Goal: Transaction & Acquisition: Purchase product/service

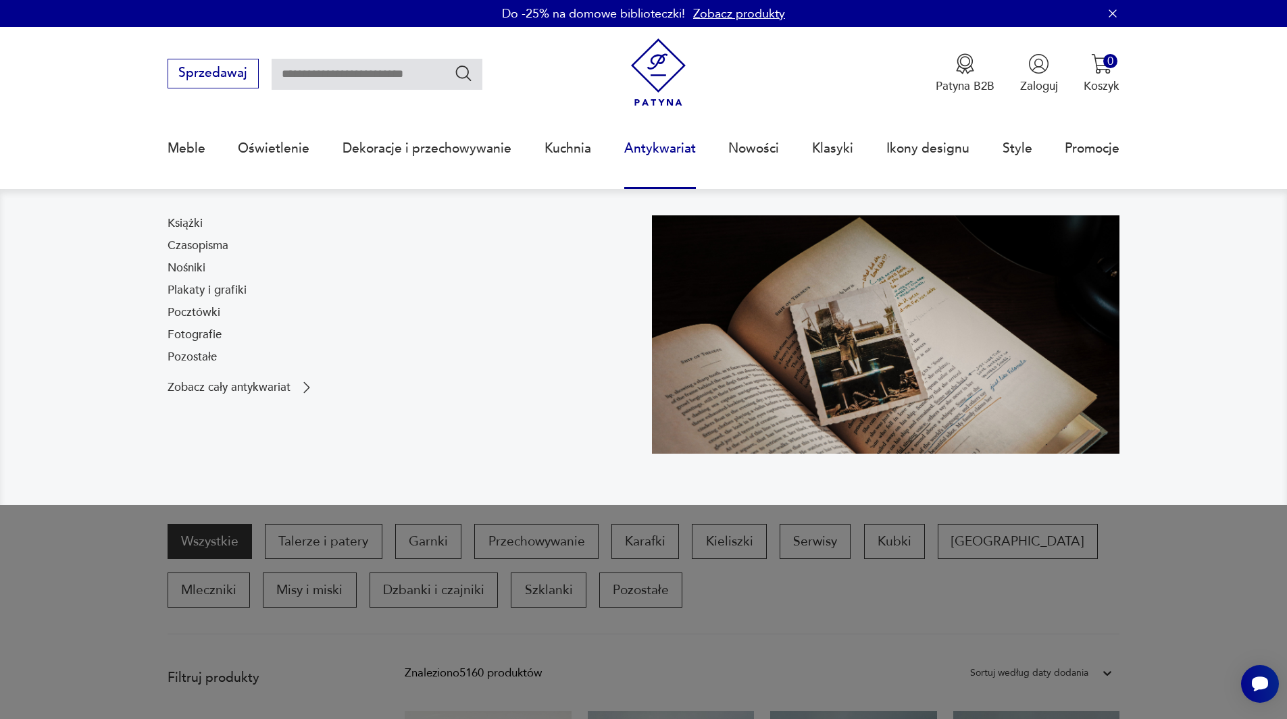
click at [682, 149] on link "Antykwariat" at bounding box center [660, 149] width 72 height 62
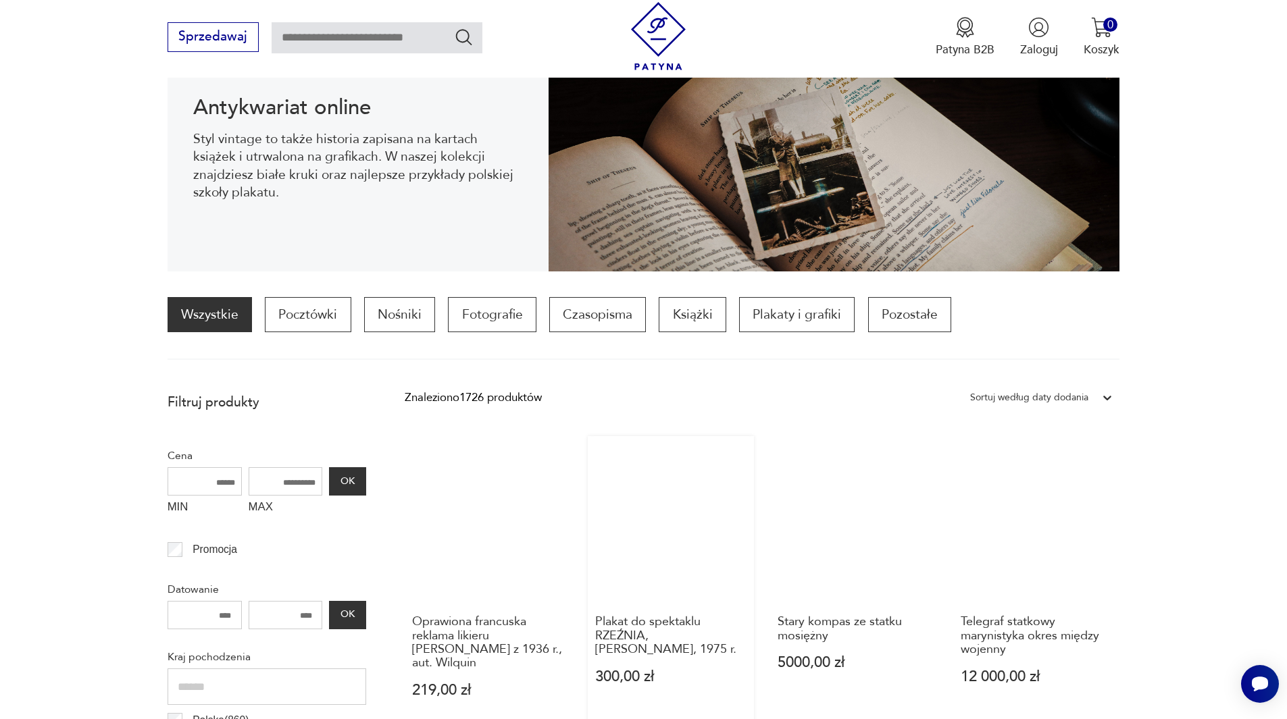
scroll to position [180, 0]
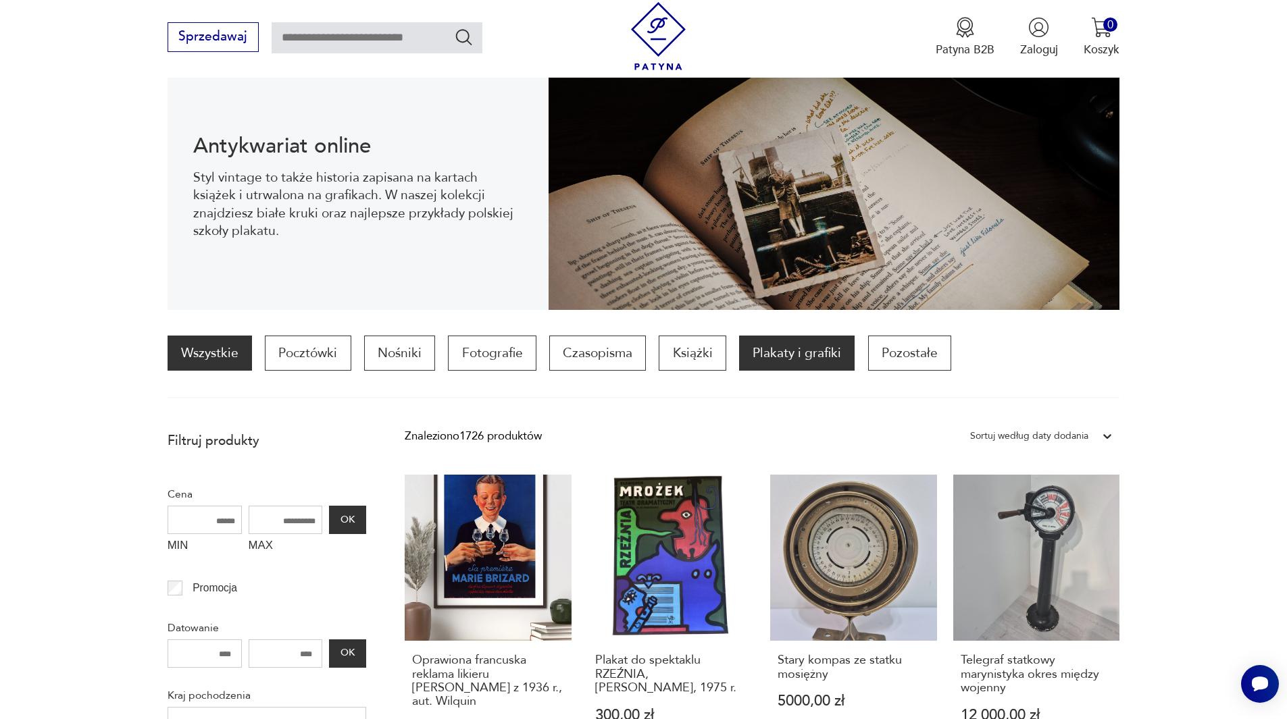
click at [777, 361] on p "Plakaty i grafiki" at bounding box center [797, 353] width 116 height 35
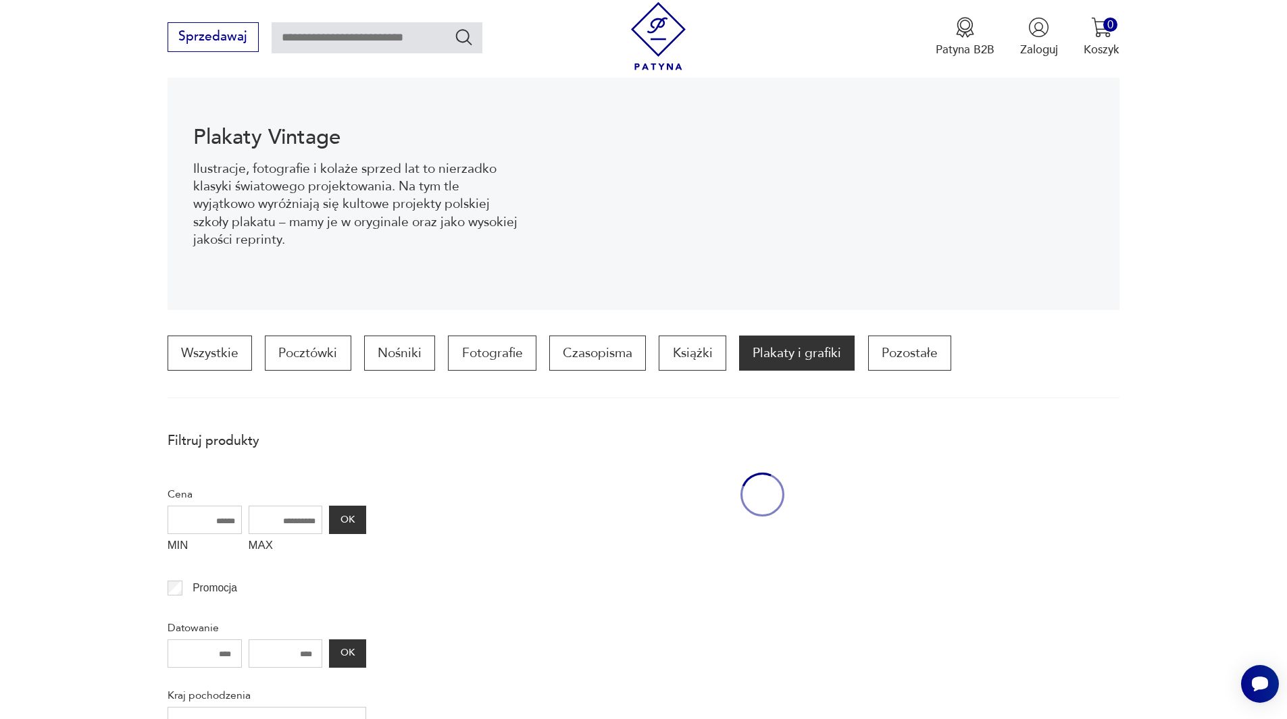
scroll to position [401, 0]
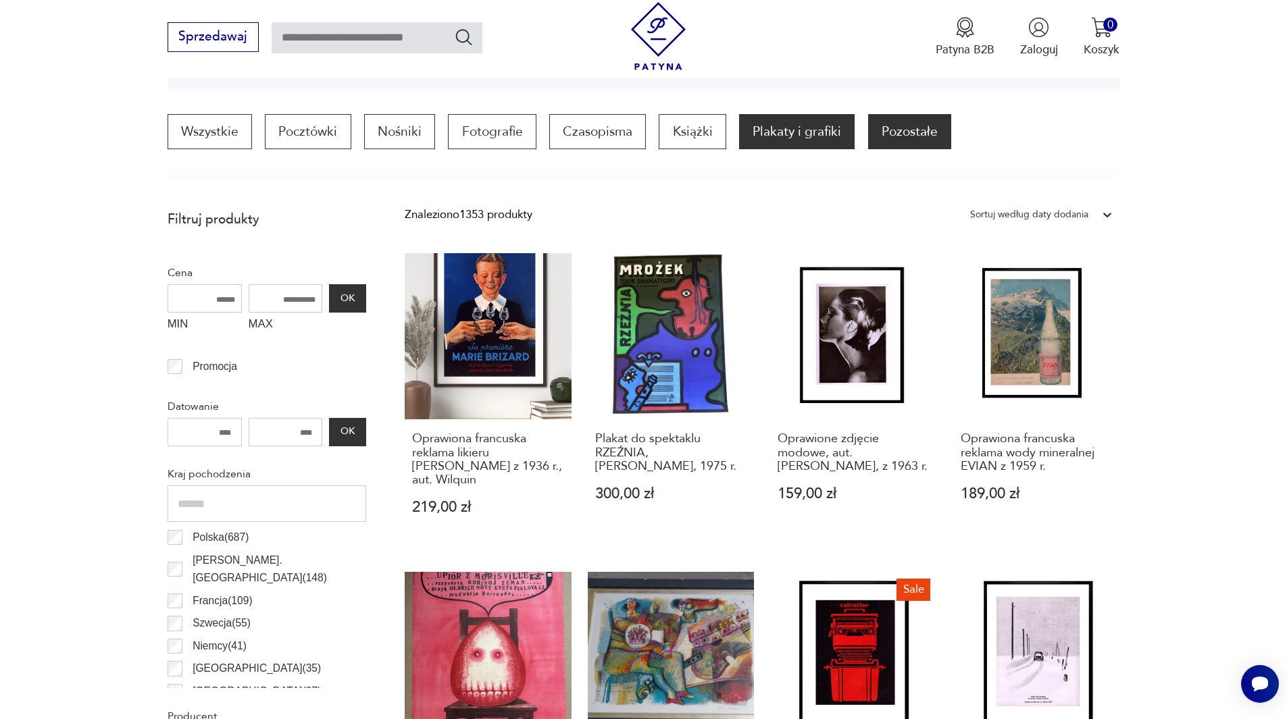
click at [898, 138] on p "Pozostałe" at bounding box center [909, 131] width 83 height 35
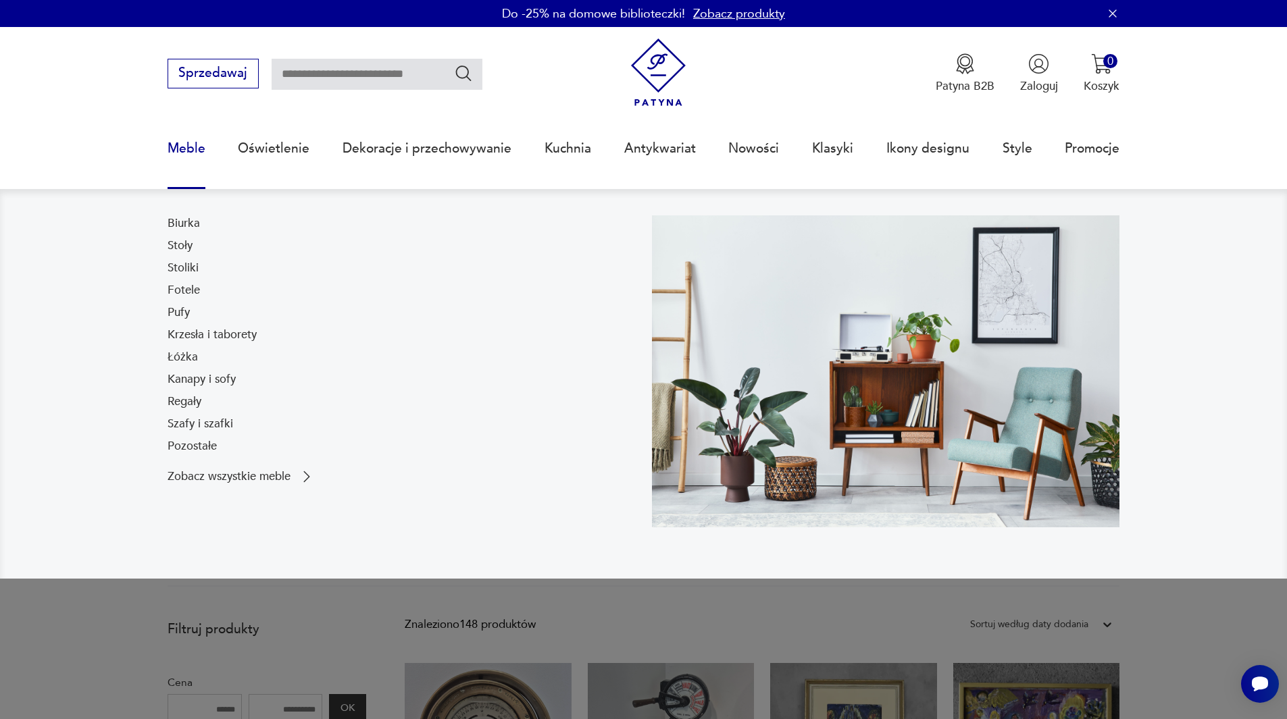
click at [182, 147] on link "Meble" at bounding box center [187, 149] width 38 height 62
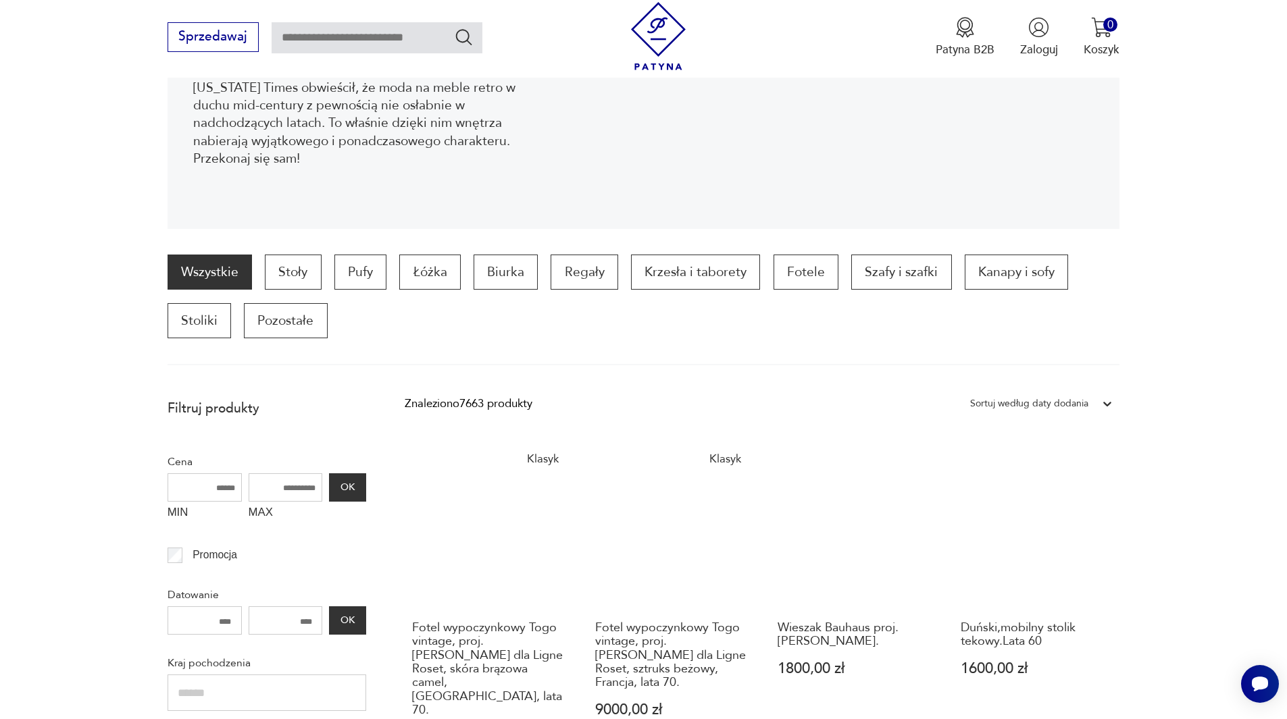
scroll to position [236, 0]
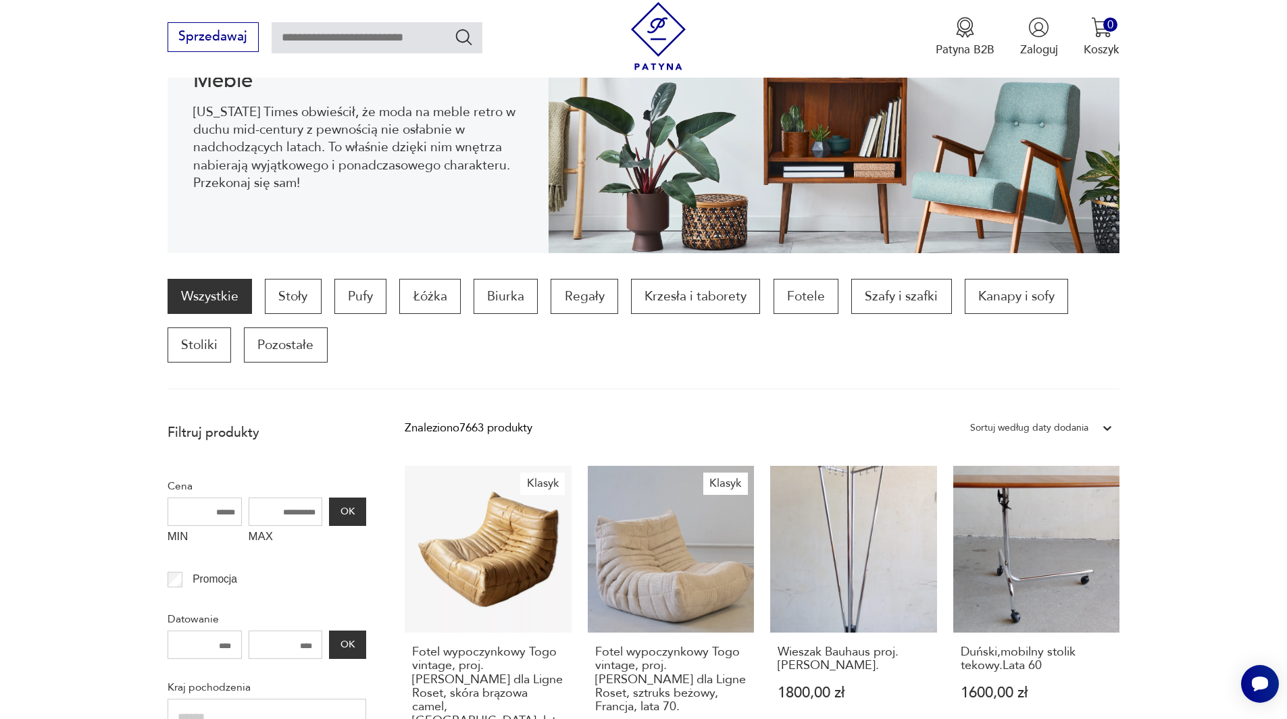
click at [182, 540] on label "MIN" at bounding box center [205, 539] width 74 height 26
click at [182, 526] on input "MIN" at bounding box center [205, 512] width 74 height 28
click at [268, 540] on label "MAX" at bounding box center [286, 539] width 74 height 26
click at [268, 526] on input "MAX" at bounding box center [286, 512] width 74 height 28
click at [303, 524] on input "MAX" at bounding box center [286, 512] width 74 height 28
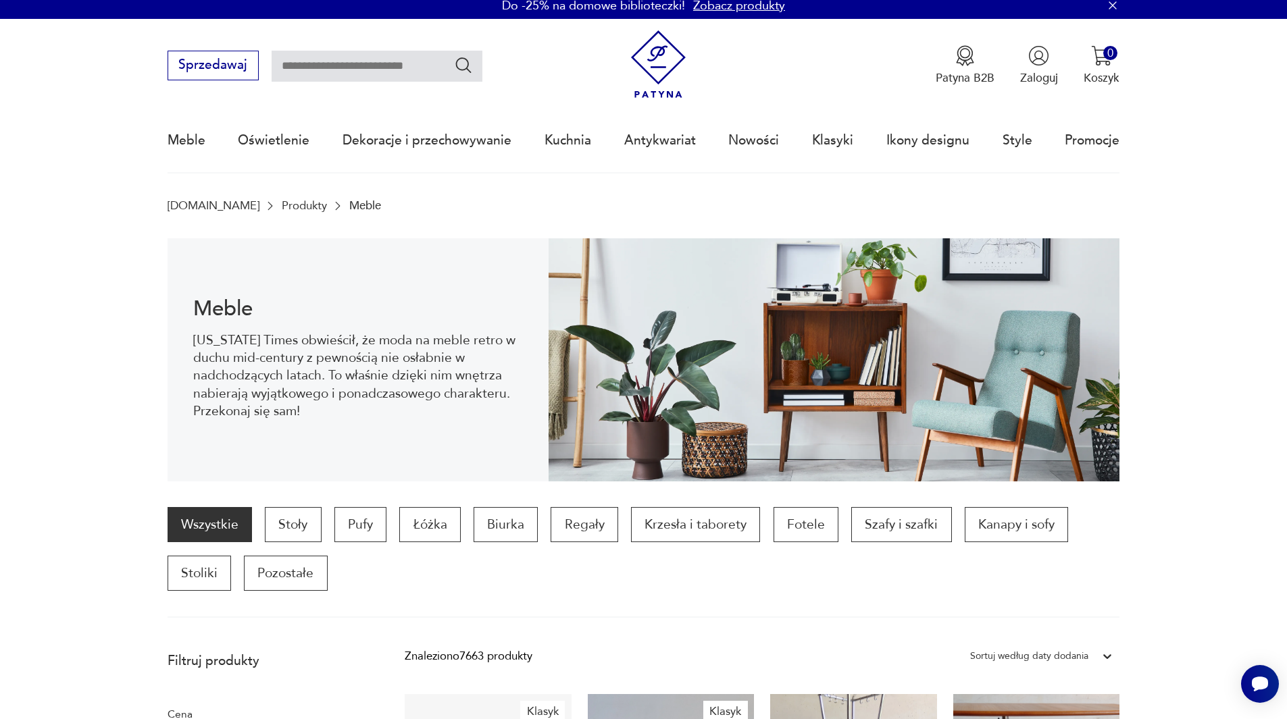
scroll to position [0, 0]
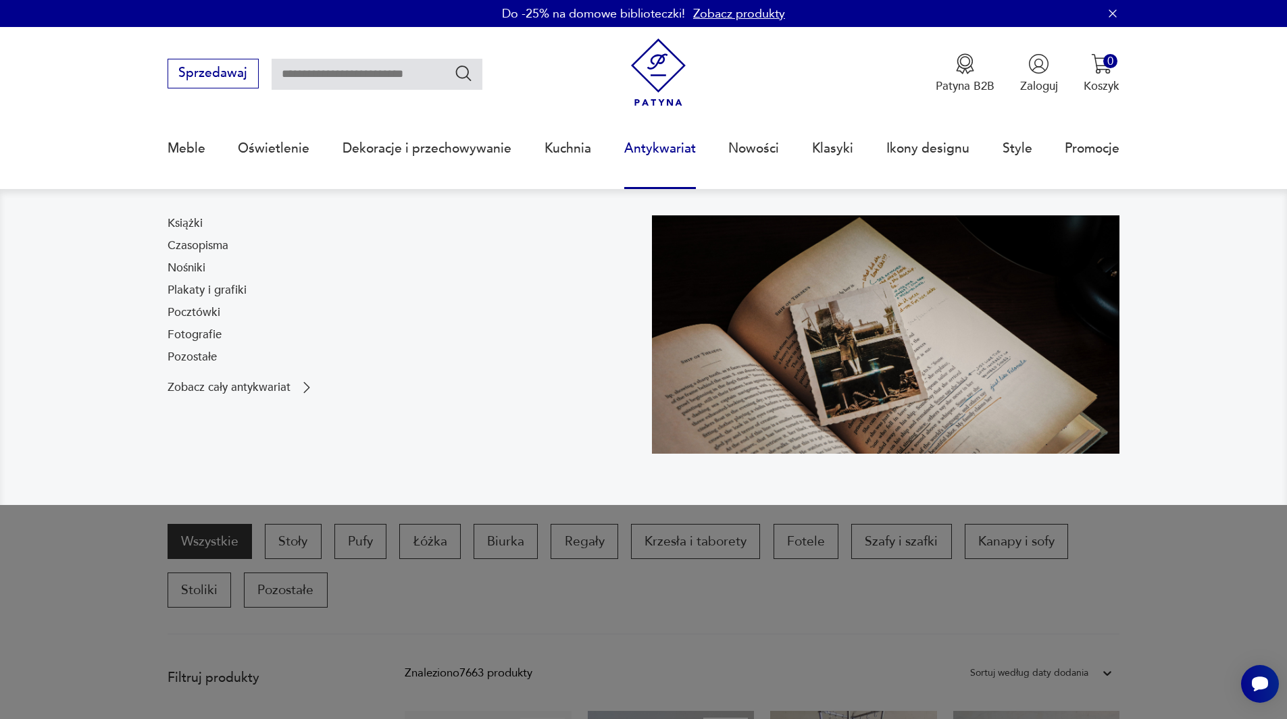
click at [666, 153] on link "Antykwariat" at bounding box center [660, 149] width 72 height 62
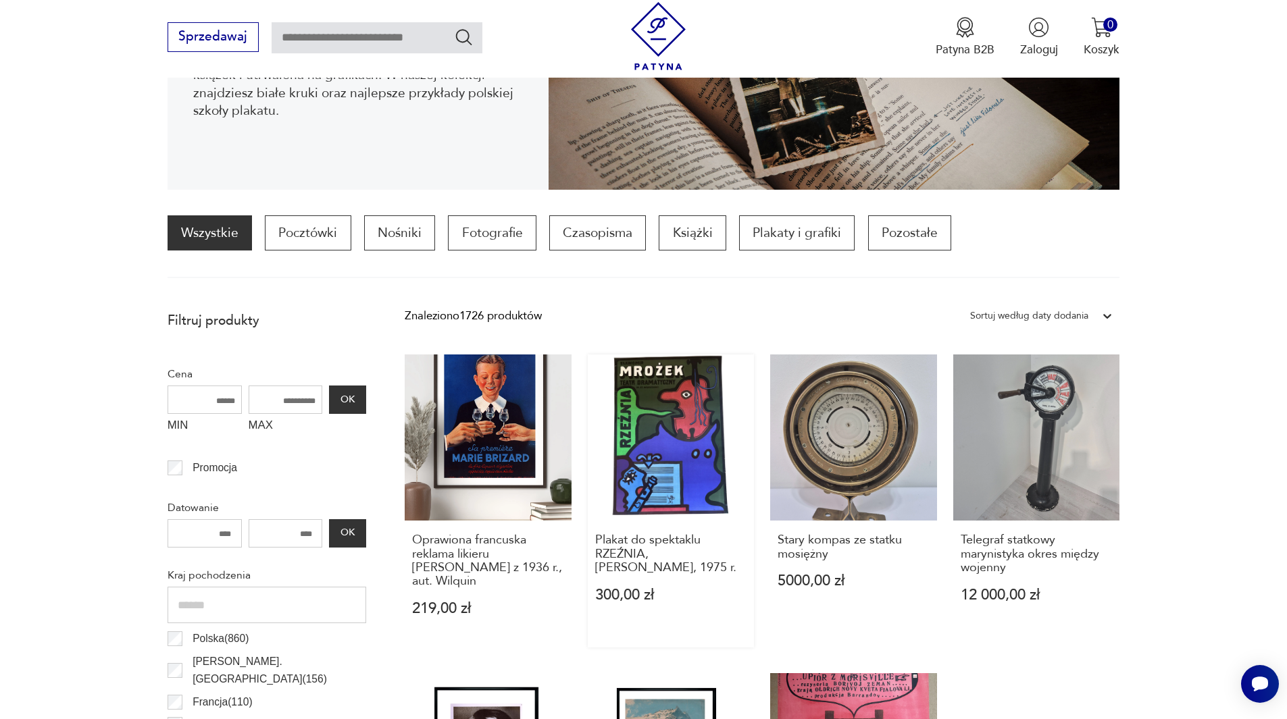
scroll to position [180, 0]
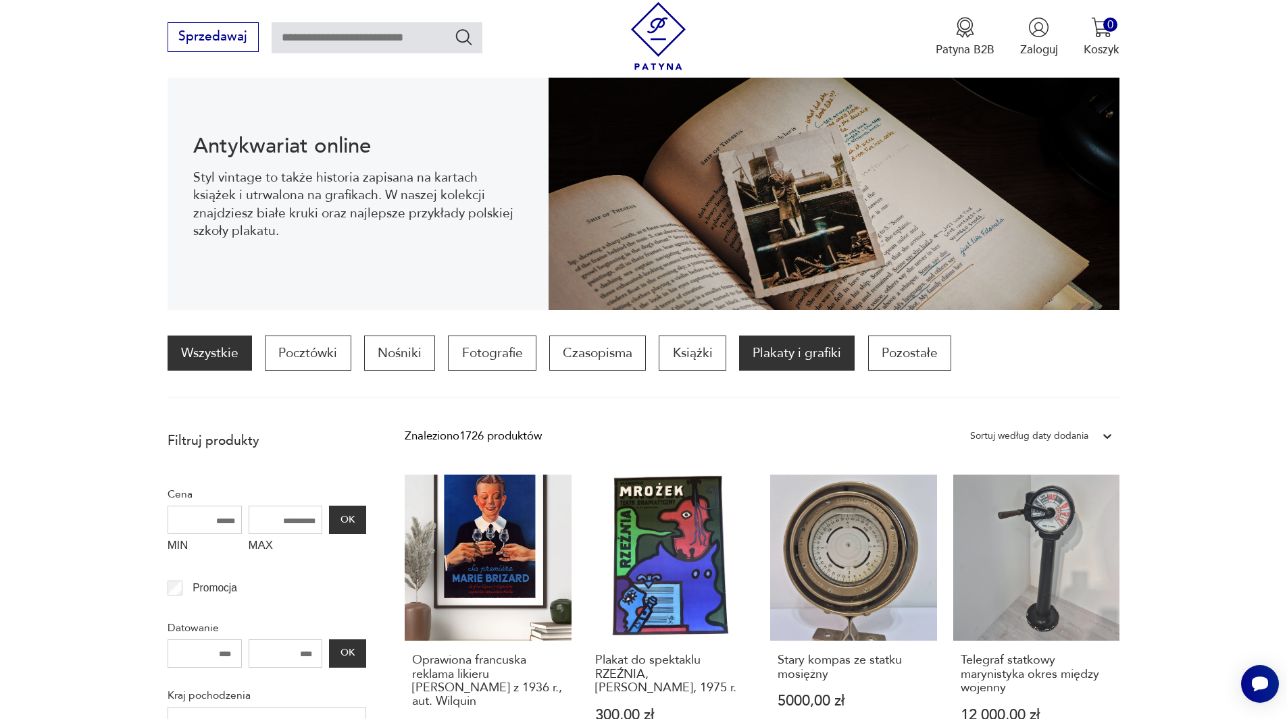
click at [809, 355] on p "Plakaty i grafiki" at bounding box center [797, 353] width 116 height 35
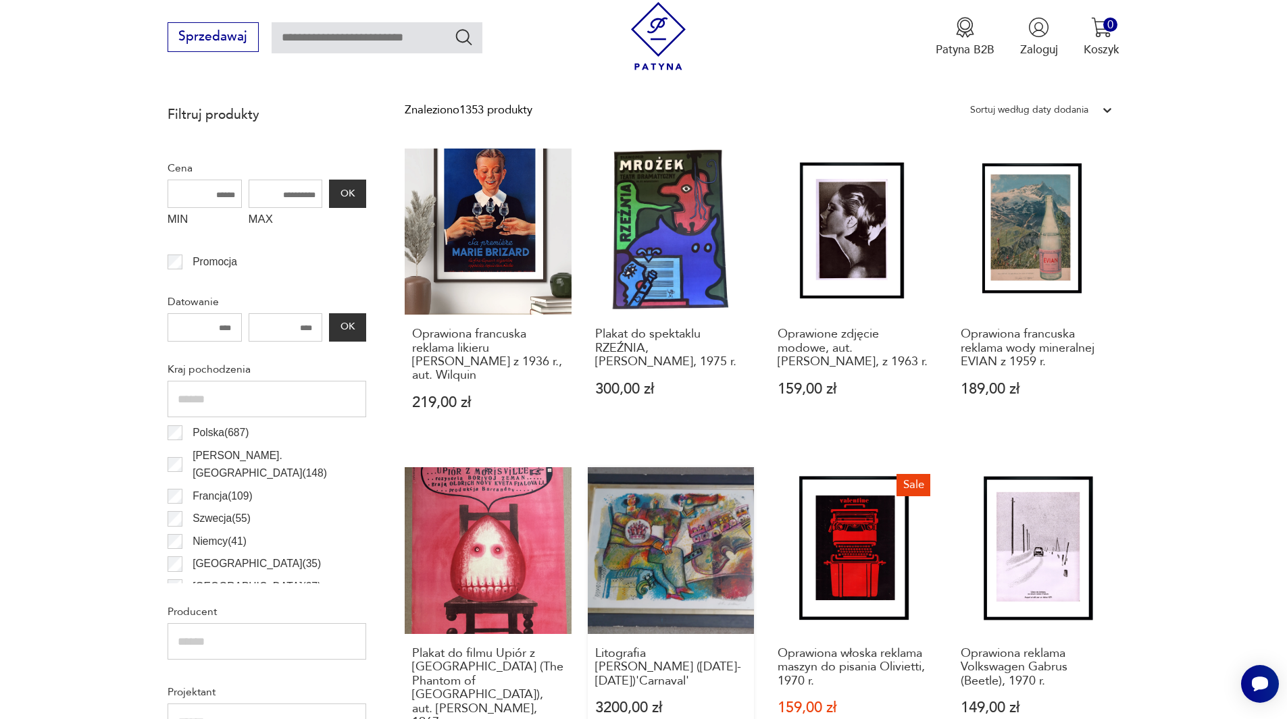
scroll to position [266, 0]
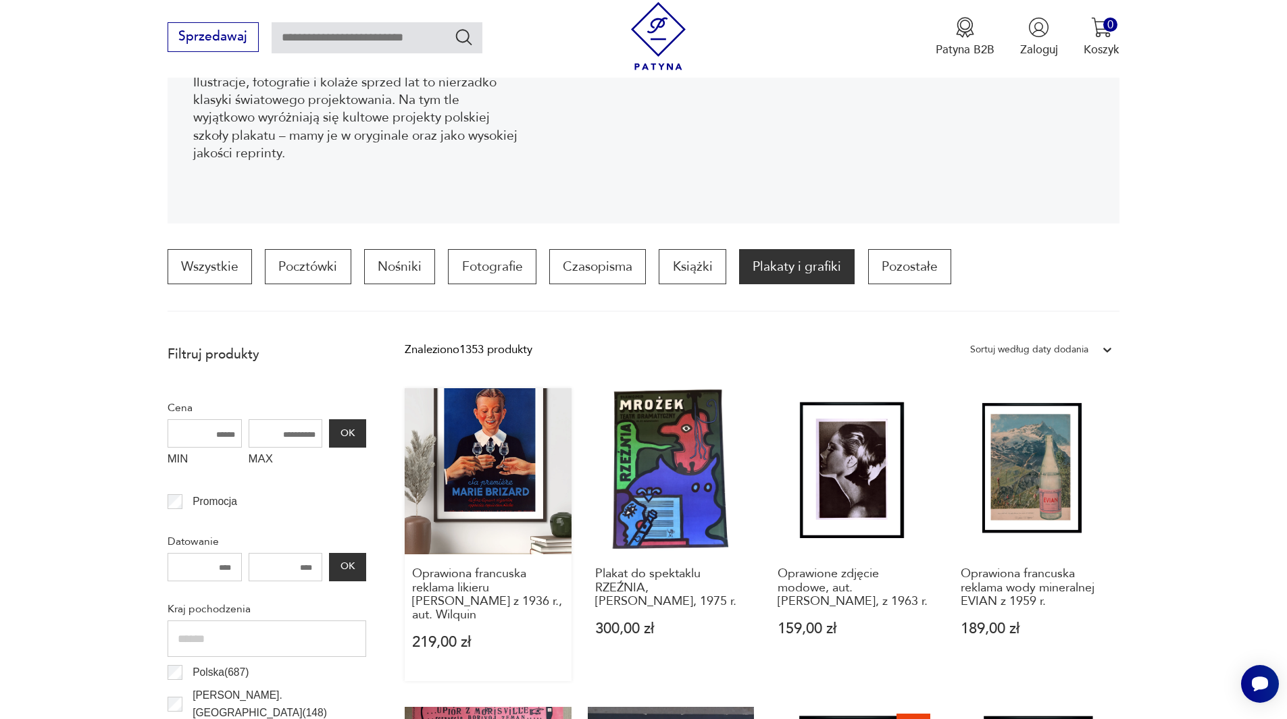
click at [526, 411] on link "Oprawiona francuska reklama likieru [PERSON_NAME] z 1936 r., aut. Wilquin 219,0…" at bounding box center [488, 534] width 167 height 293
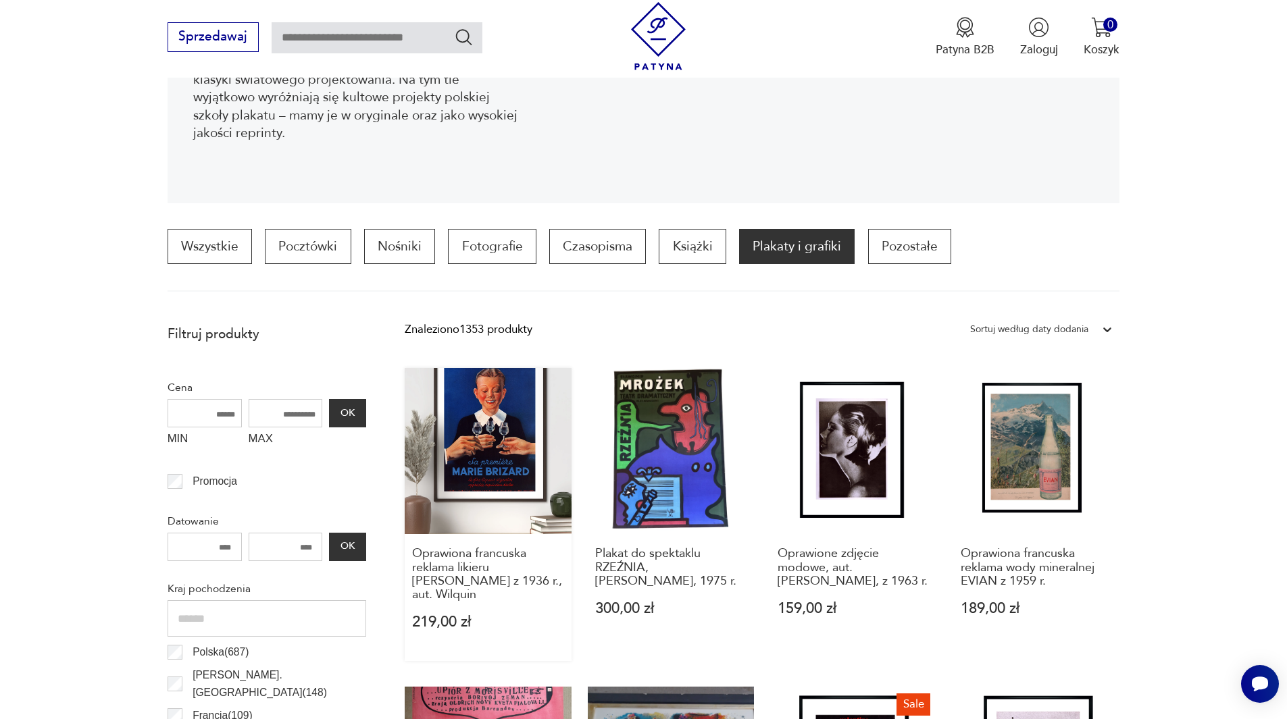
scroll to position [373, 0]
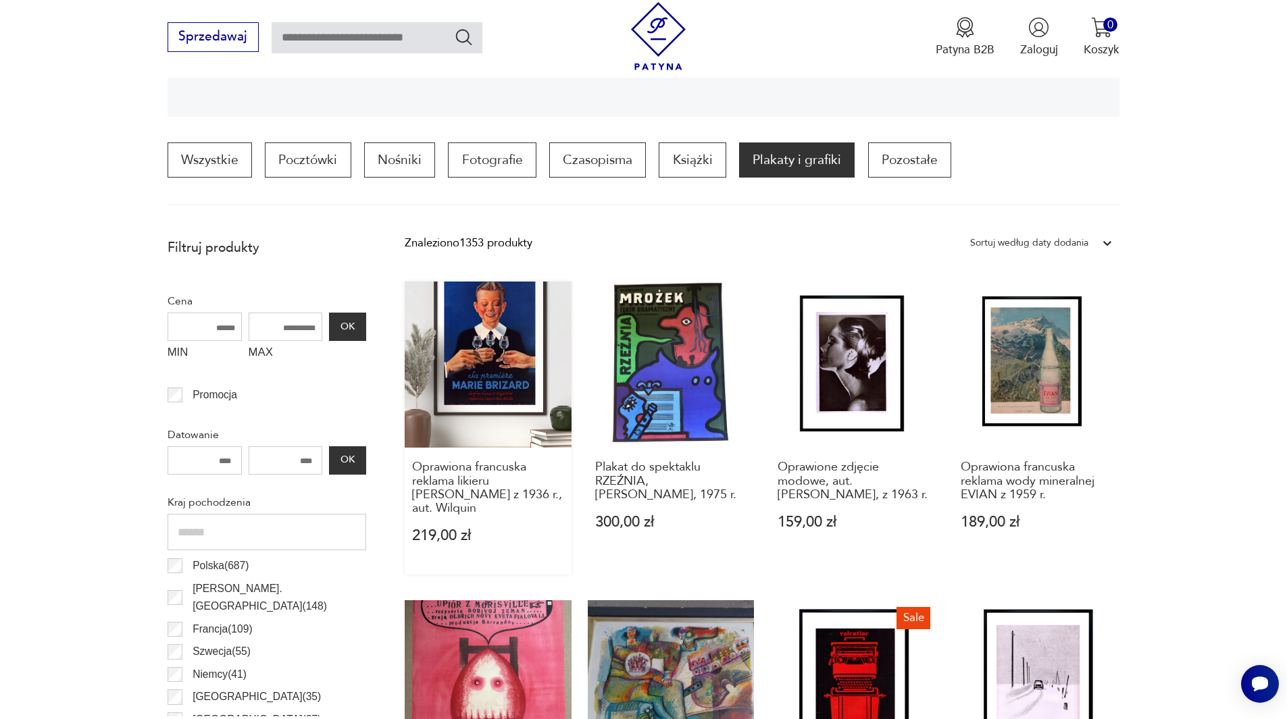
click at [503, 363] on link "Oprawiona francuska reklama likieru [PERSON_NAME] z 1936 r., aut. Wilquin 219,0…" at bounding box center [488, 428] width 167 height 293
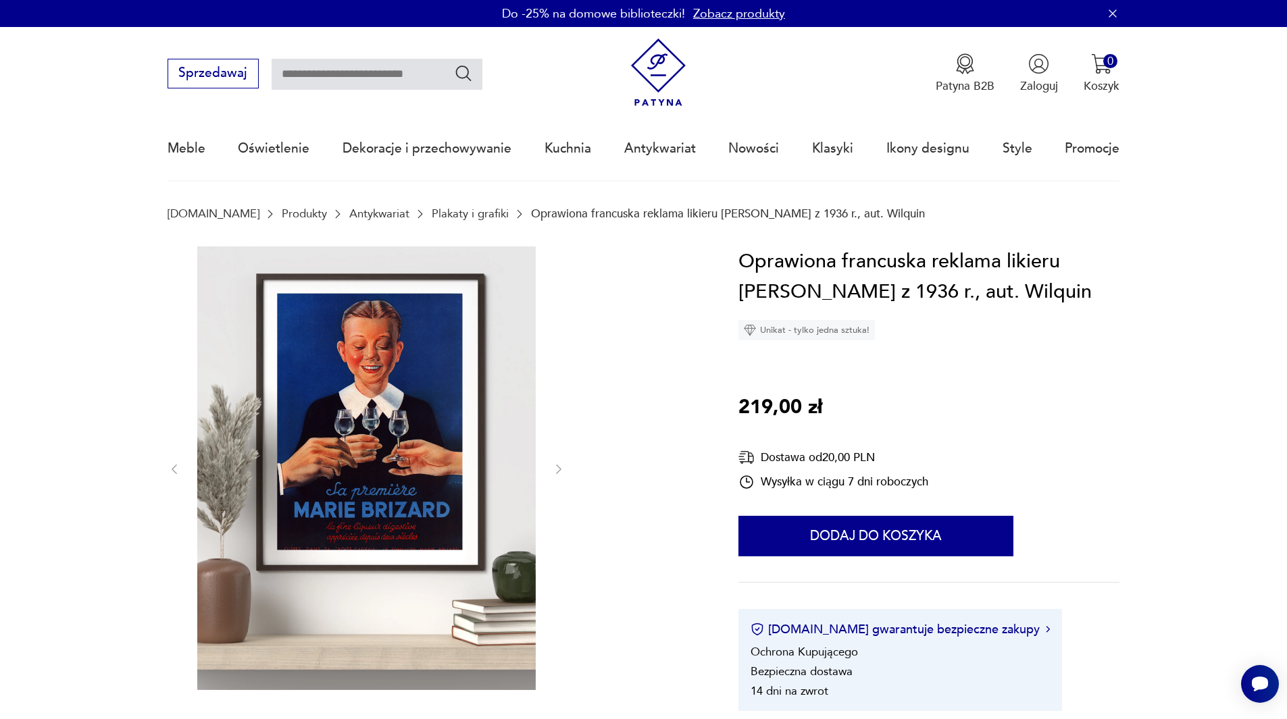
click at [384, 438] on img at bounding box center [366, 469] width 338 height 444
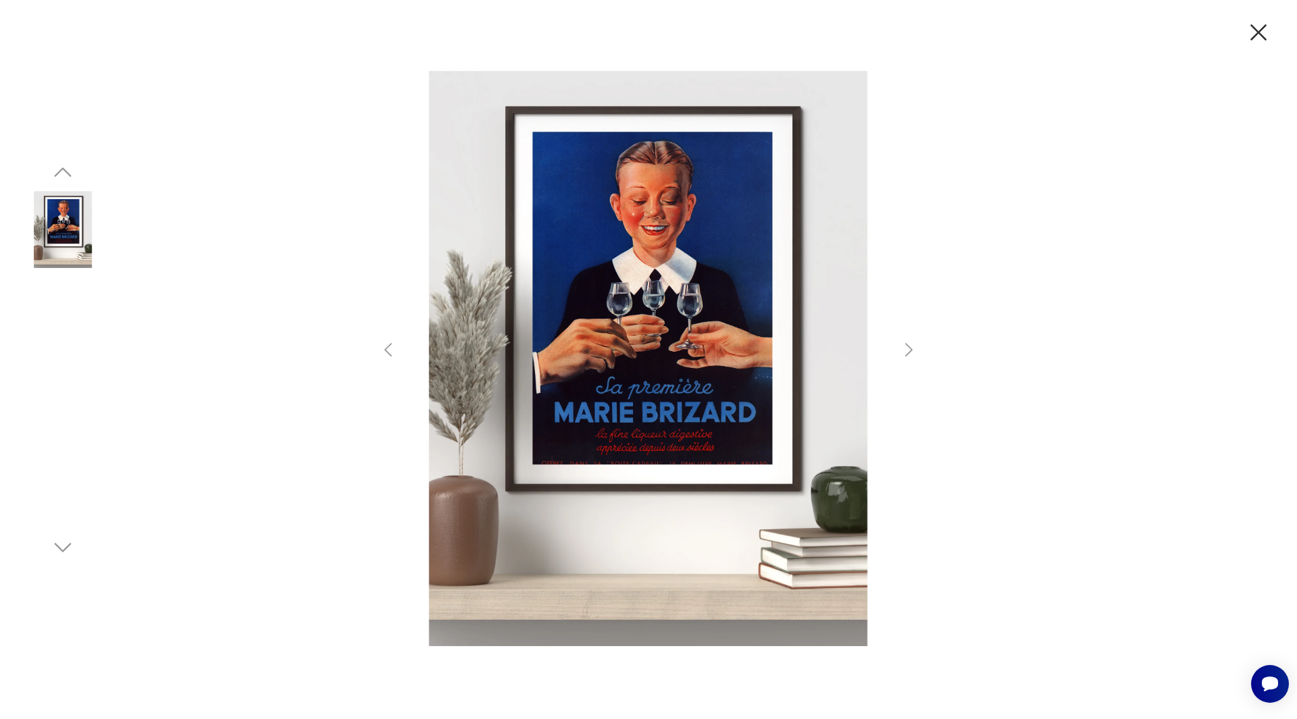
click at [1263, 31] on icon "button" at bounding box center [1258, 32] width 28 height 28
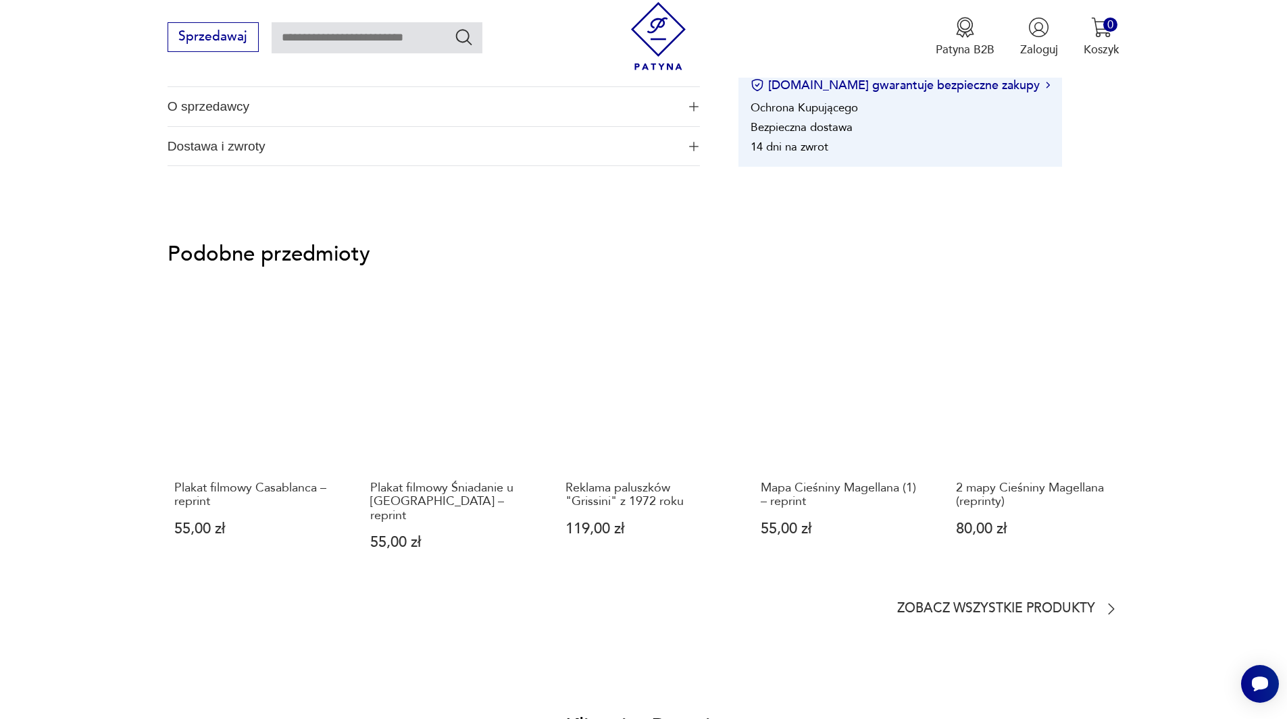
scroll to position [676, 0]
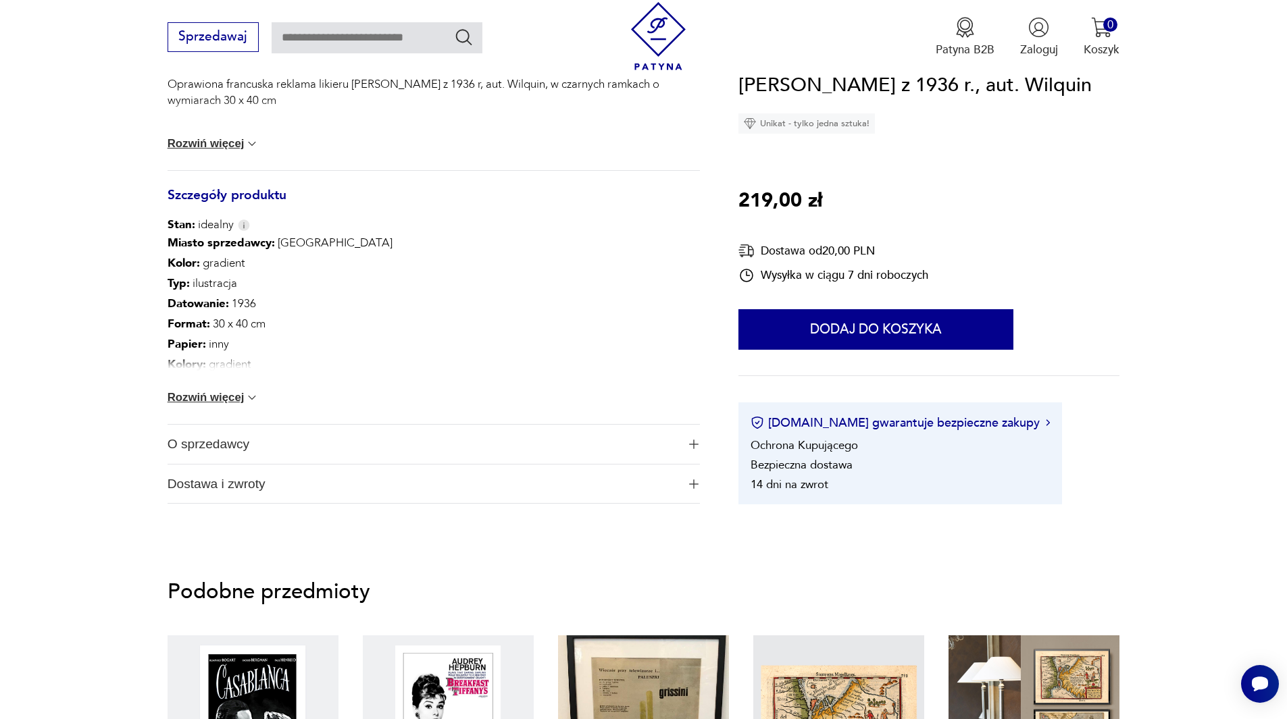
click at [660, 438] on span "O sprzedawcy" at bounding box center [423, 444] width 510 height 39
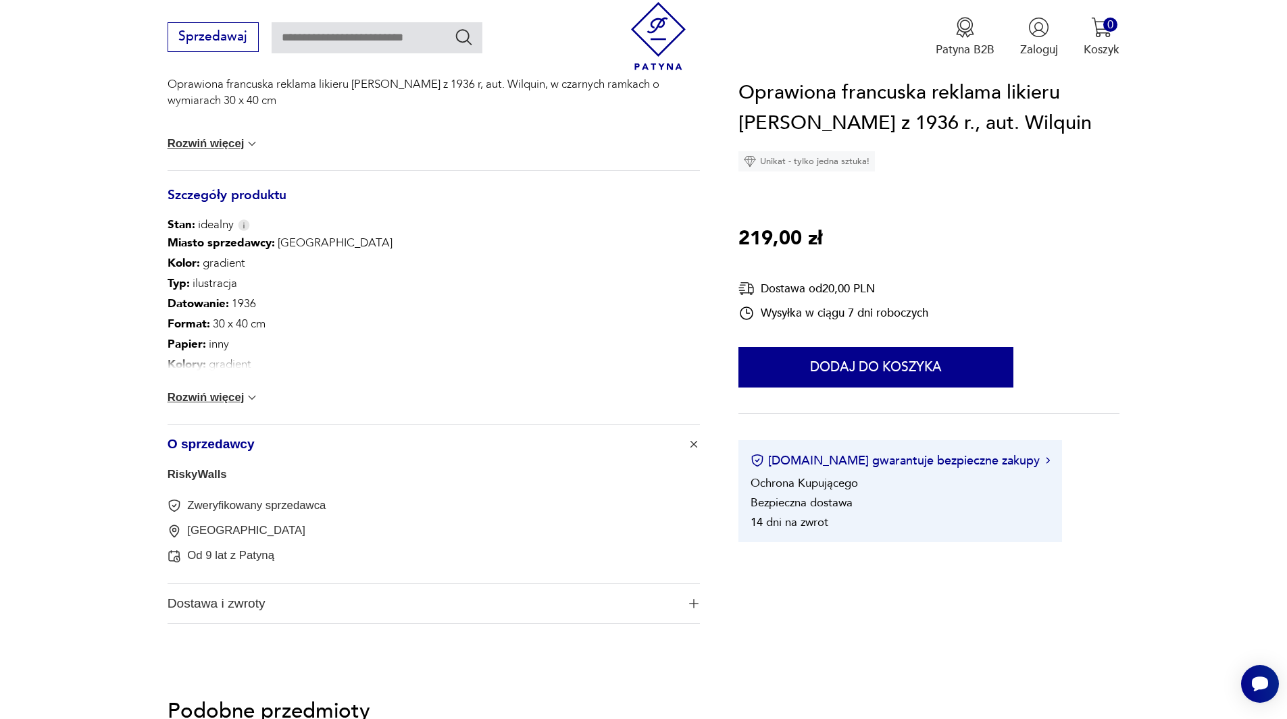
click at [660, 438] on span "O sprzedawcy" at bounding box center [423, 444] width 510 height 39
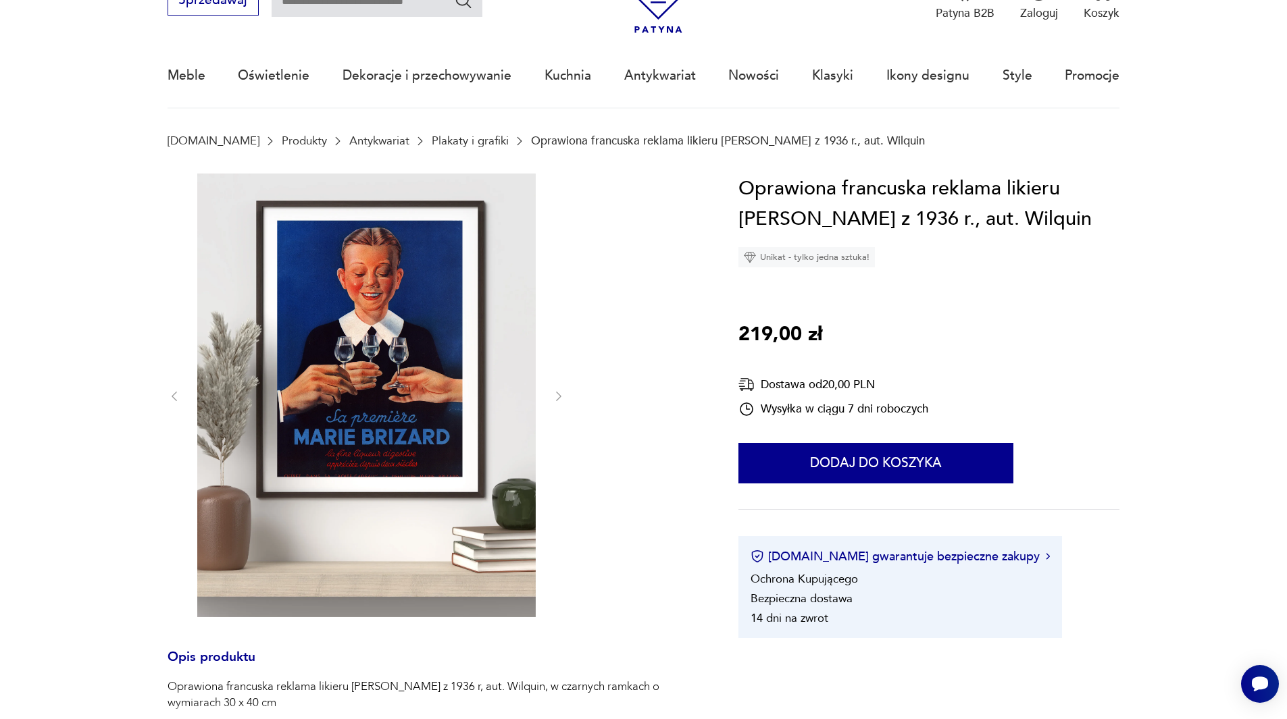
scroll to position [0, 0]
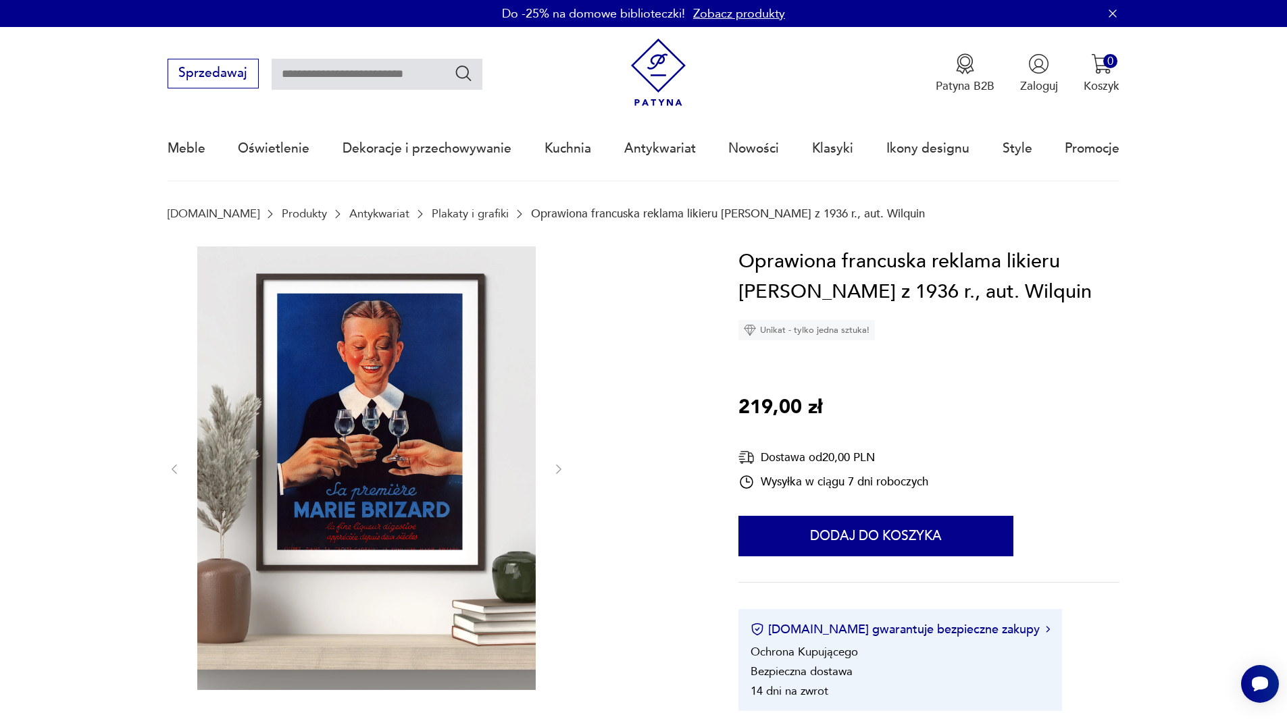
click at [653, 76] on img at bounding box center [658, 73] width 68 height 68
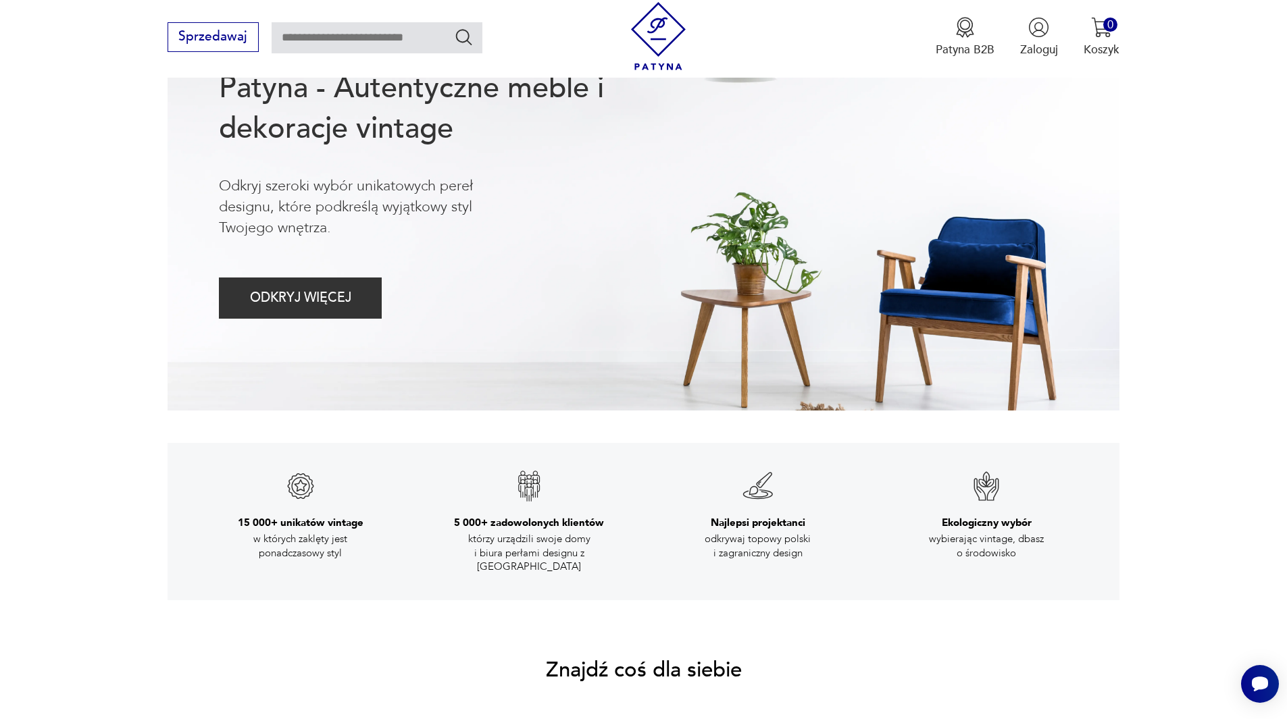
scroll to position [72, 0]
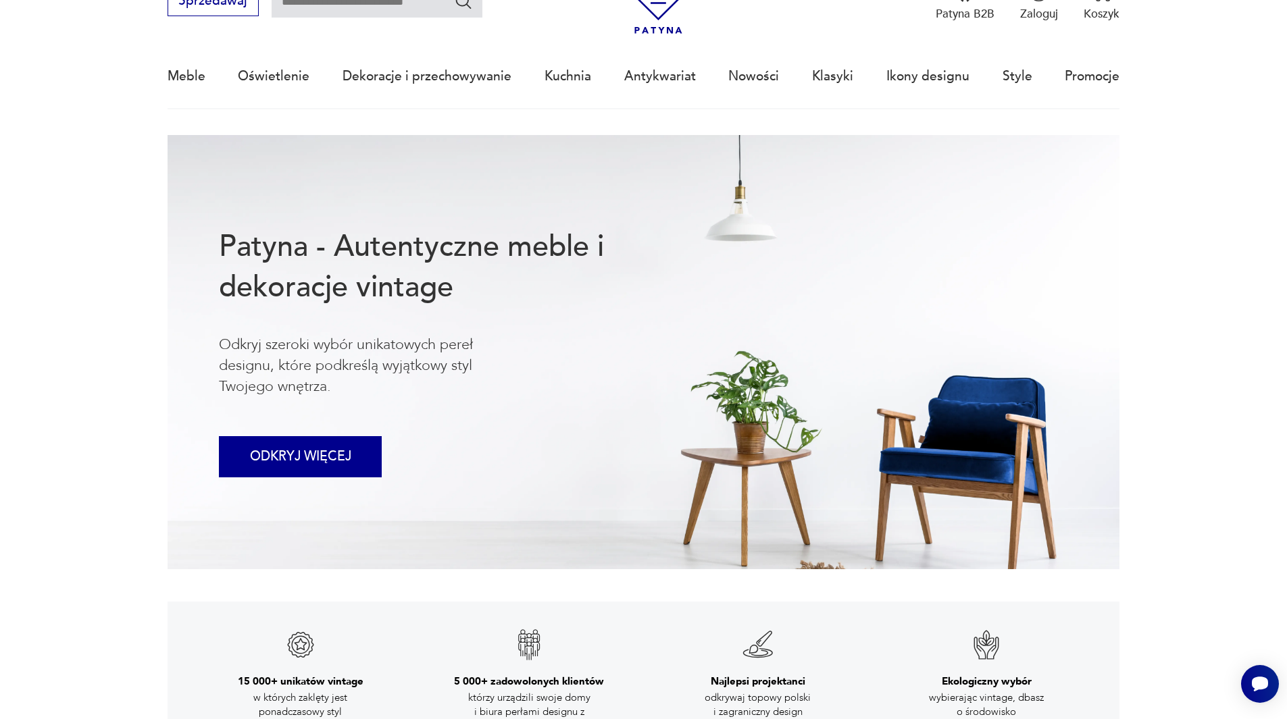
click at [332, 459] on button "ODKRYJ WIĘCEJ" at bounding box center [300, 456] width 163 height 41
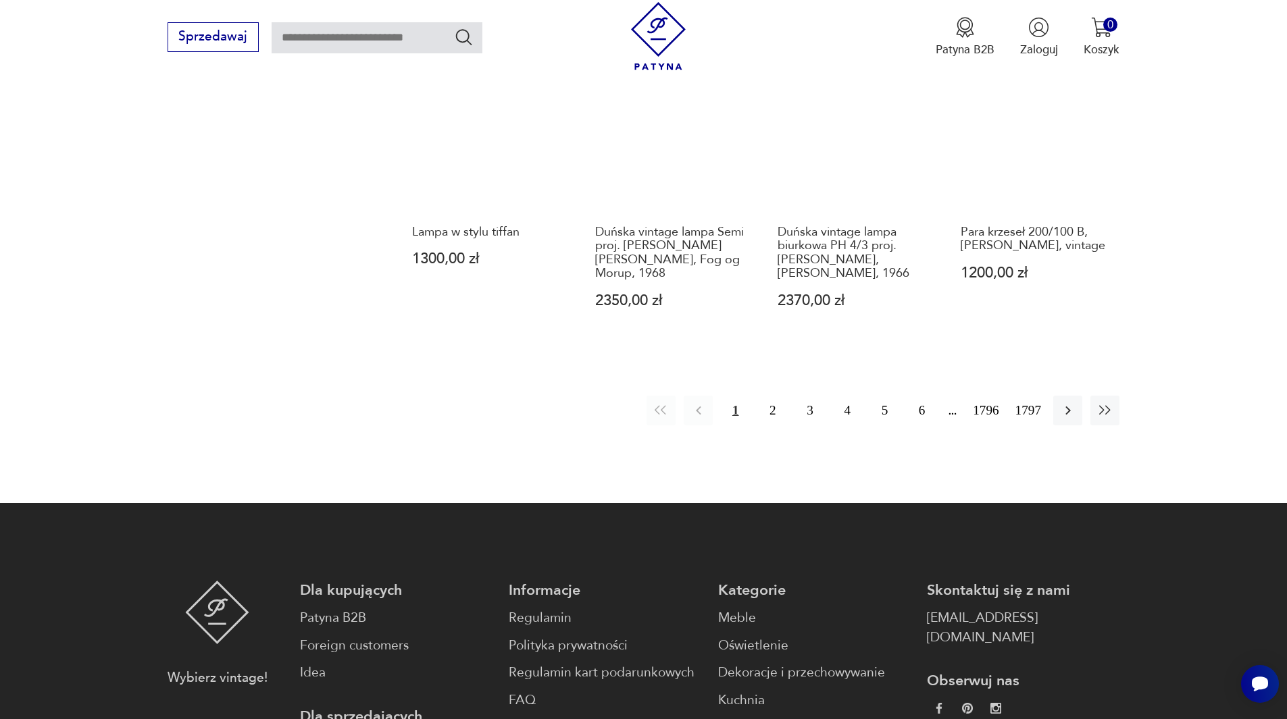
scroll to position [1175, 0]
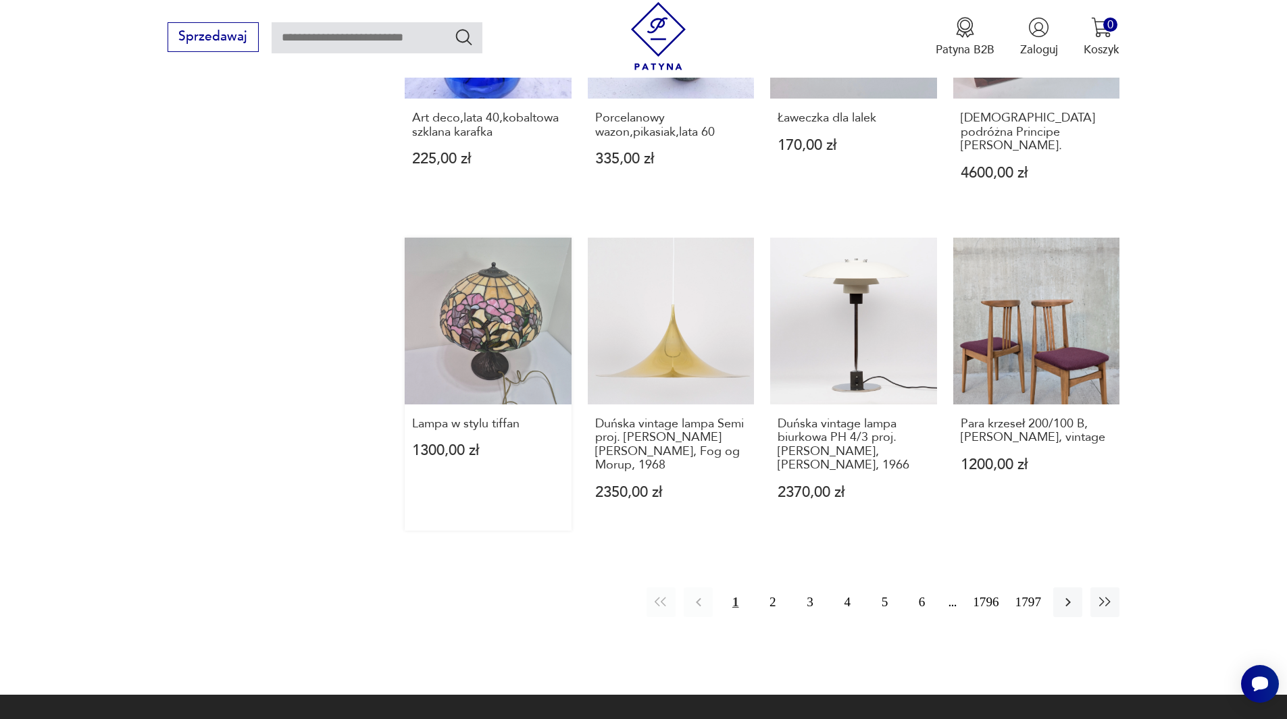
click at [514, 305] on link "Lampa w stylu tiffan 1300,00 zł" at bounding box center [488, 384] width 167 height 293
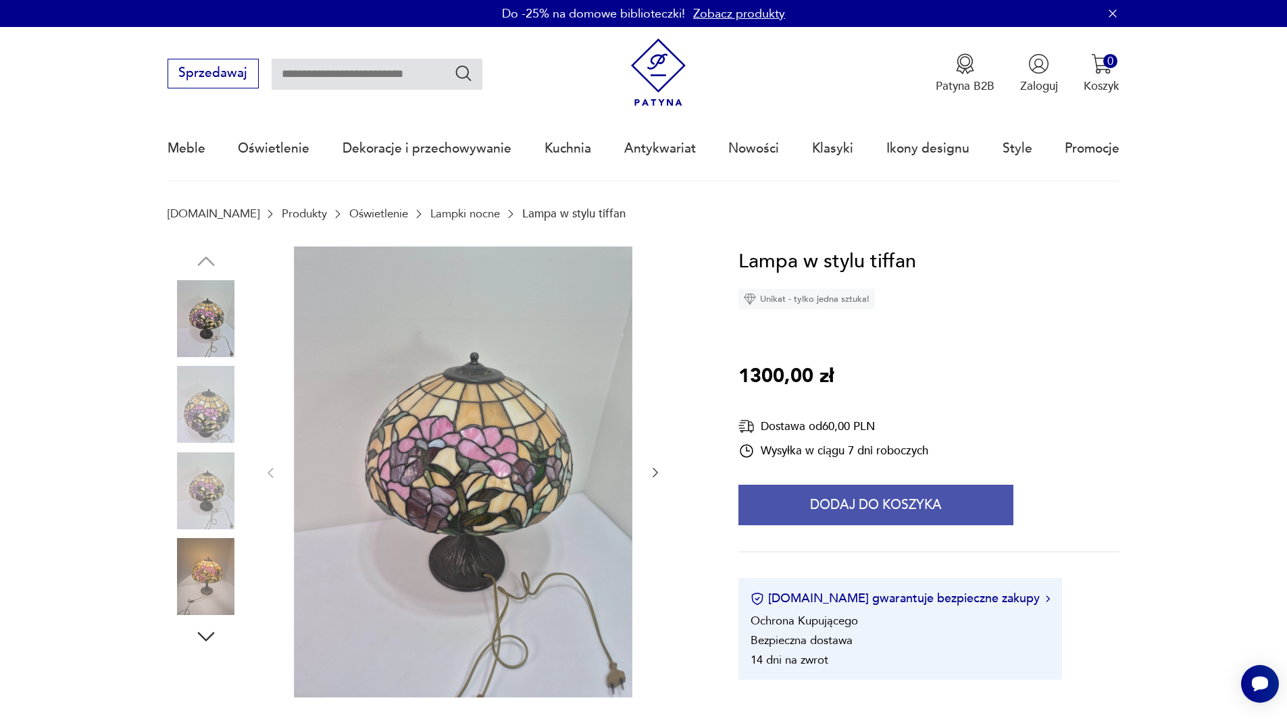
click at [875, 502] on button "Dodaj do koszyka" at bounding box center [875, 505] width 275 height 41
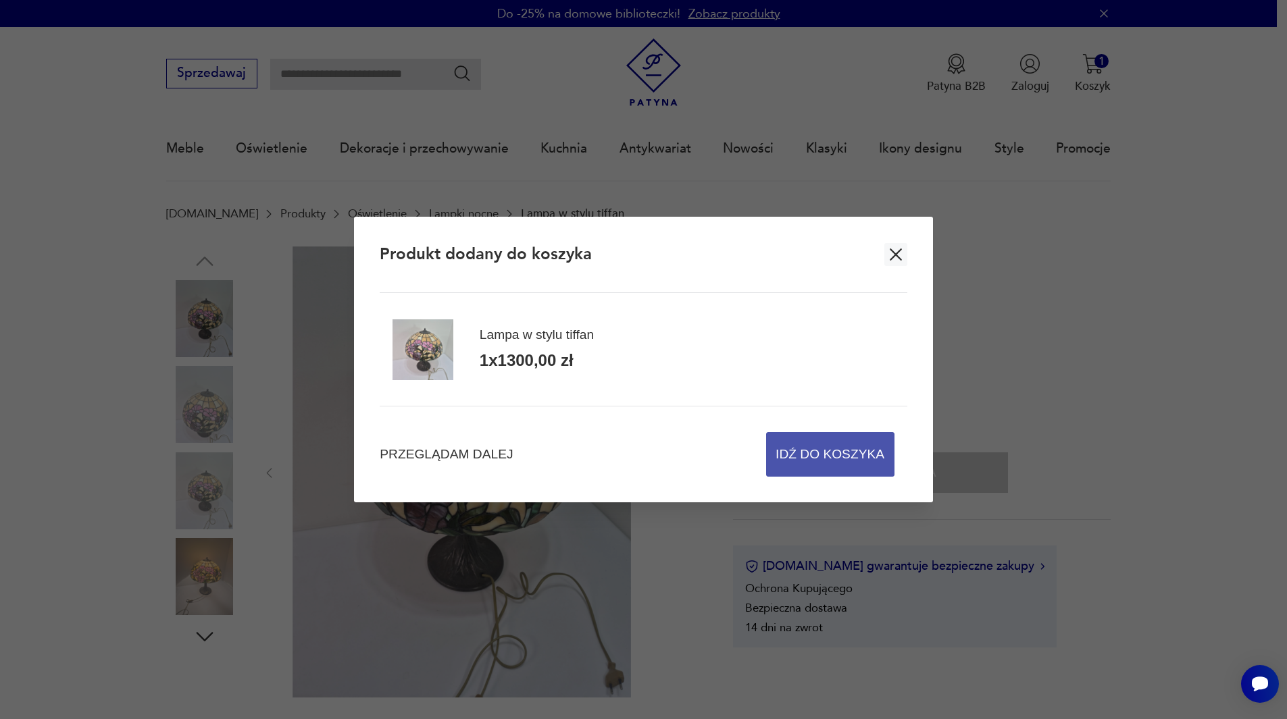
click at [823, 451] on span "Idź do koszyka" at bounding box center [830, 454] width 109 height 43
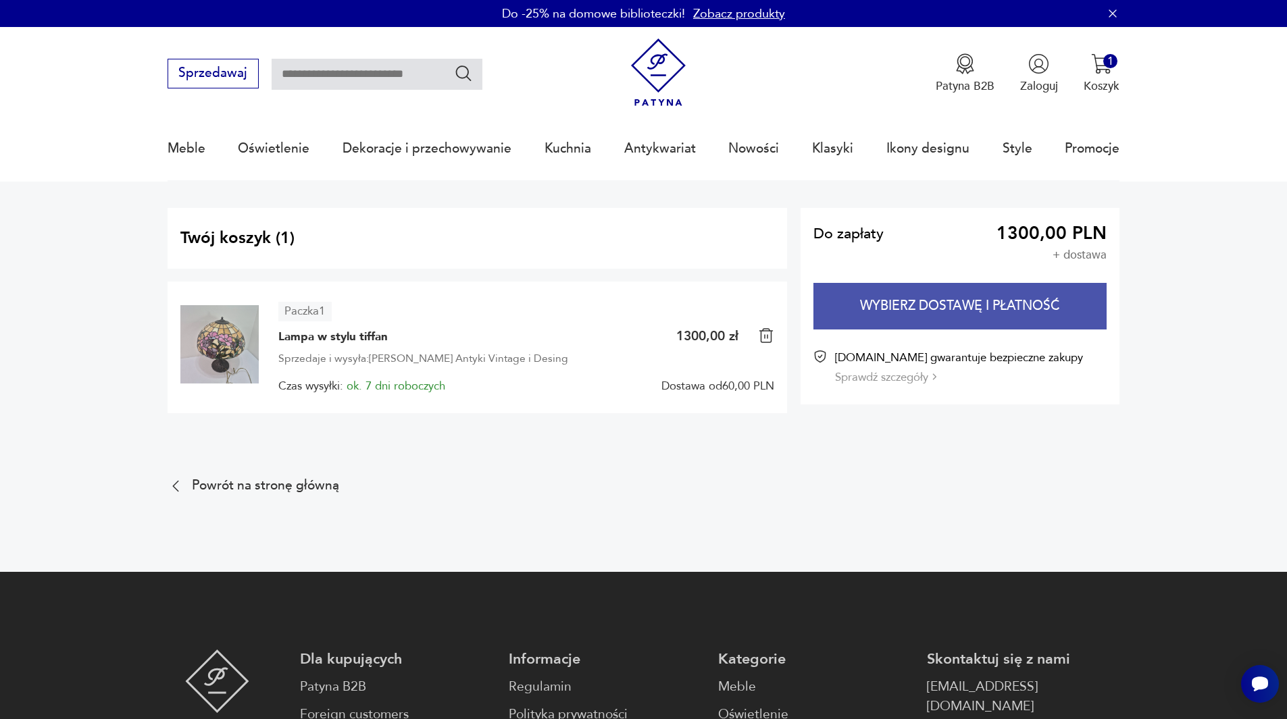
click at [961, 303] on button "Wybierz dostawę i płatność" at bounding box center [959, 306] width 293 height 47
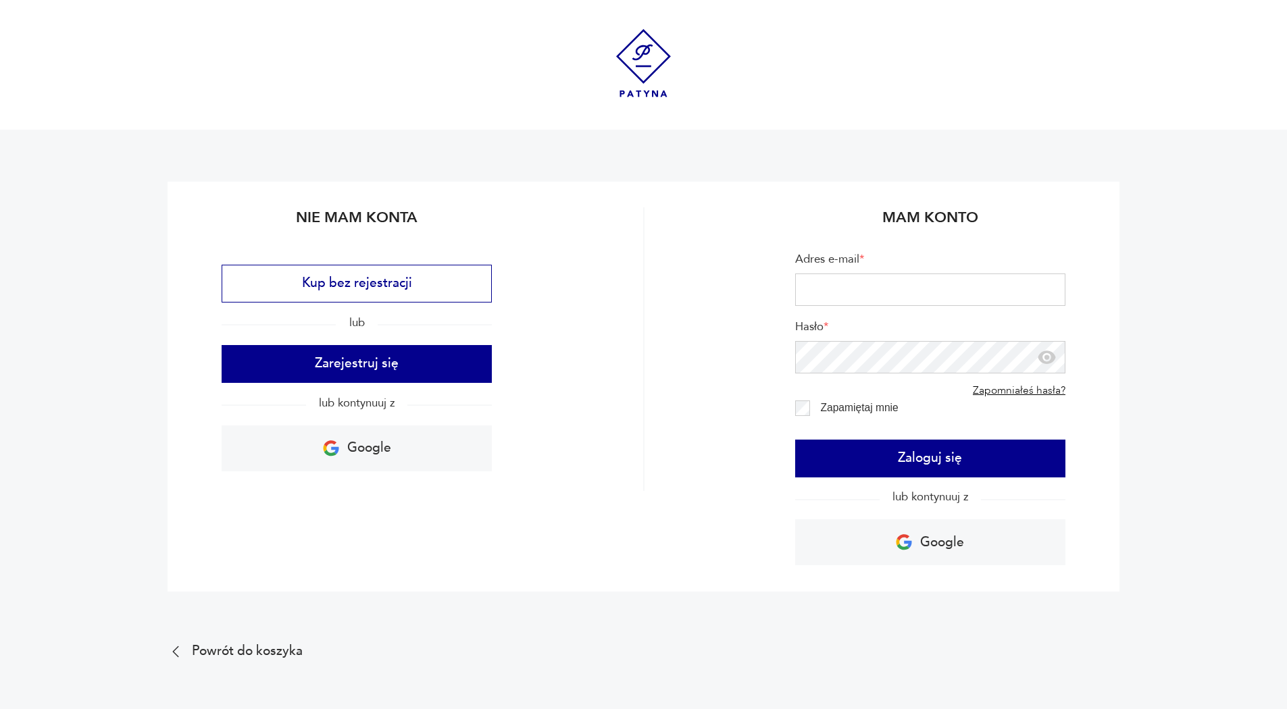
click at [649, 64] on img at bounding box center [643, 63] width 68 height 68
